Goal: Use online tool/utility: Utilize a website feature to perform a specific function

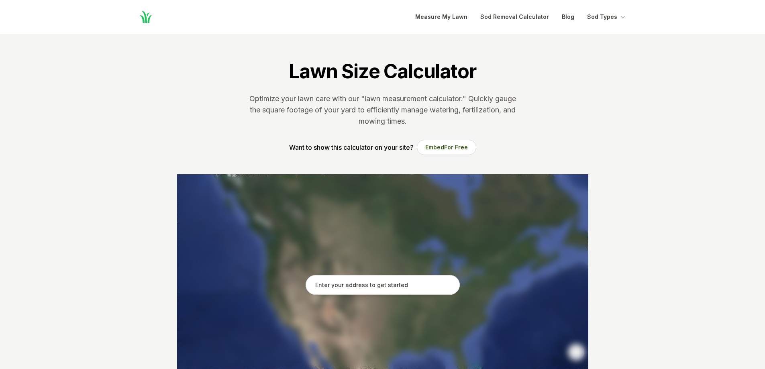
click at [361, 288] on input "text" at bounding box center [383, 285] width 154 height 20
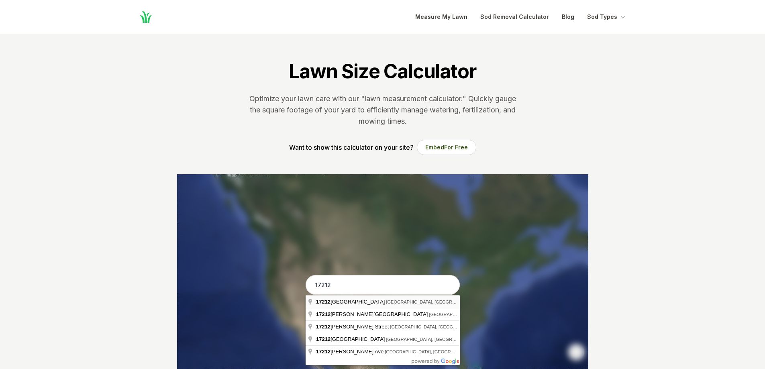
type input "[STREET_ADDRESS]"
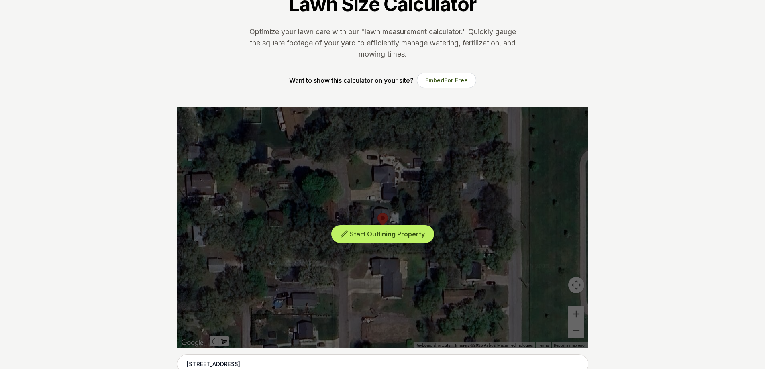
scroll to position [80, 0]
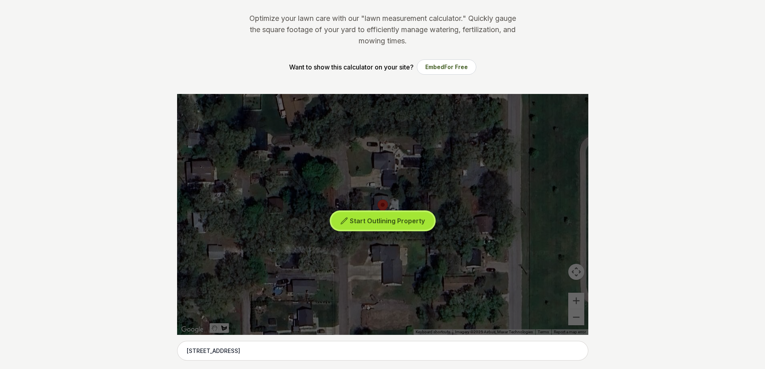
click at [365, 220] on span "Start Outlining Property" at bounding box center [387, 221] width 75 height 8
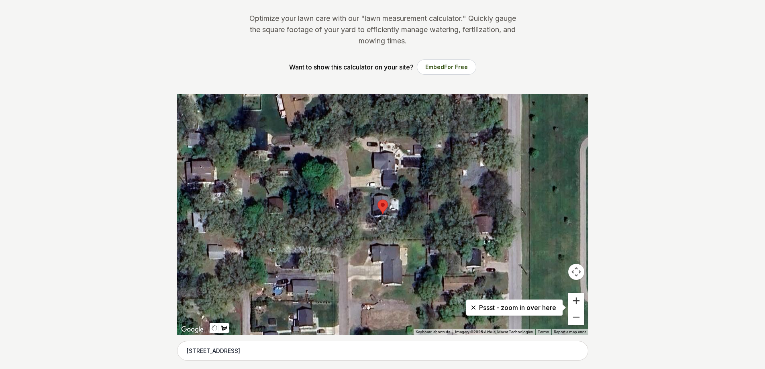
click at [579, 304] on button "Zoom in" at bounding box center [576, 301] width 16 height 16
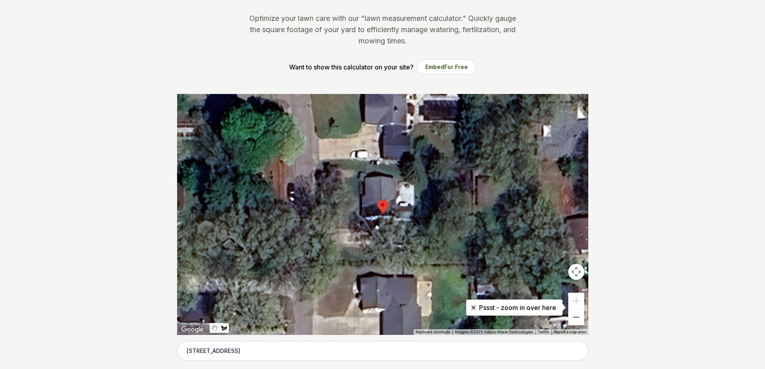
click at [410, 164] on div at bounding box center [382, 214] width 411 height 241
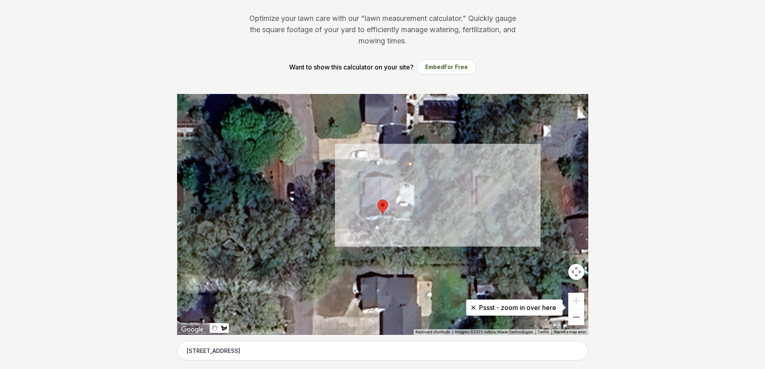
click at [471, 167] on div at bounding box center [382, 214] width 411 height 241
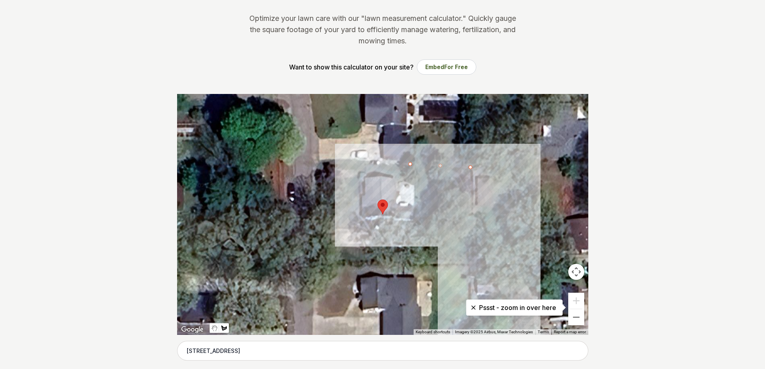
click at [470, 262] on div at bounding box center [382, 214] width 411 height 241
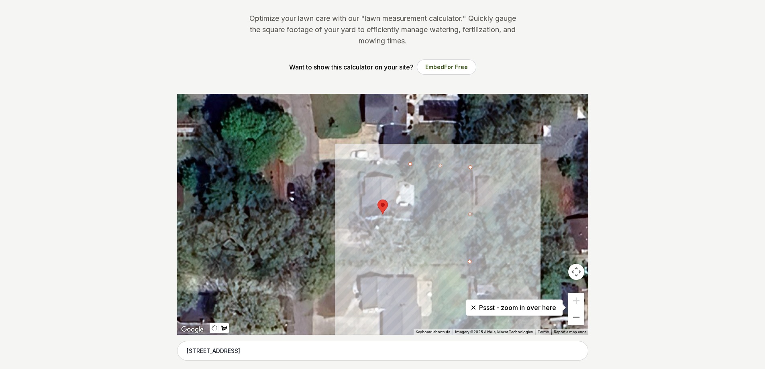
click at [412, 263] on div at bounding box center [382, 214] width 411 height 241
click at [415, 220] on div at bounding box center [382, 214] width 411 height 241
click at [416, 181] on div at bounding box center [382, 214] width 411 height 241
click at [404, 177] on div at bounding box center [382, 214] width 411 height 241
click at [410, 164] on div at bounding box center [382, 214] width 411 height 241
